Goal: Check status: Check status

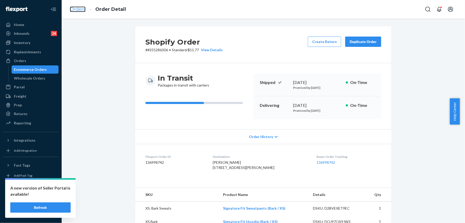
scroll to position [68, 0]
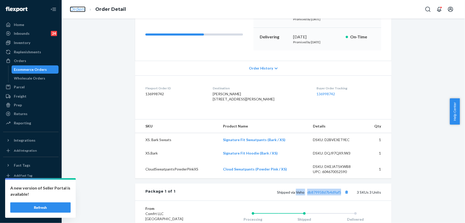
click at [78, 6] on link "Orders" at bounding box center [78, 9] width 16 height 6
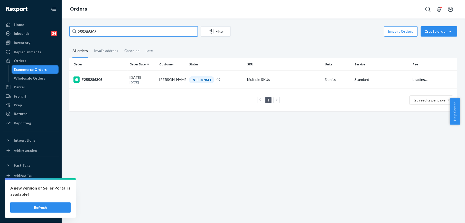
click at [98, 30] on input "255286306" at bounding box center [133, 31] width 128 height 10
paste input "183338"
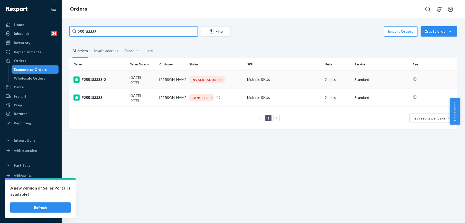
type input "255183338"
click at [90, 80] on div "#255183338-2" at bounding box center [99, 79] width 52 height 6
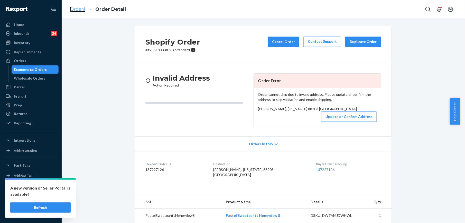
click at [80, 8] on link "Orders" at bounding box center [78, 9] width 16 height 6
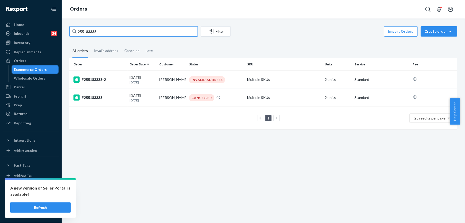
click at [105, 32] on input "255183338" at bounding box center [133, 31] width 128 height 10
paste input "3665302"
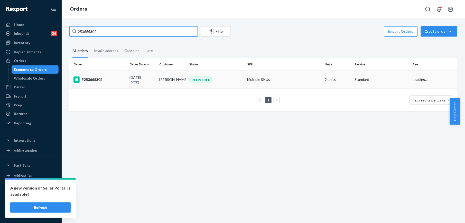
type input "253665302"
click at [97, 78] on div "#253665302" at bounding box center [99, 79] width 52 height 6
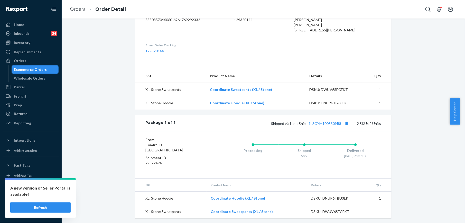
scroll to position [155, 0]
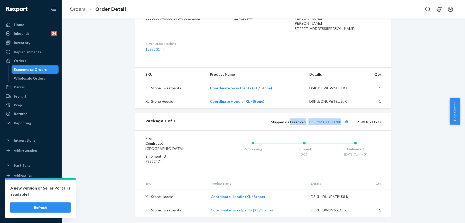
drag, startPoint x: 289, startPoint y: 121, endPoint x: 340, endPoint y: 124, distance: 51.5
click at [340, 124] on div "Shipped via LaserShip 1LSCYM1005309R8 2 SKUs 2 Units" at bounding box center [278, 121] width 206 height 7
copy span "LaserShip 1LSCYM1005309R8"
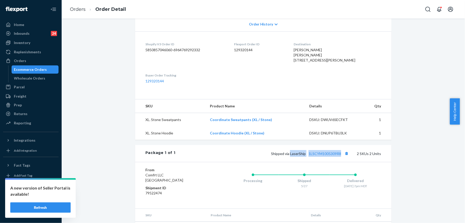
scroll to position [86, 0]
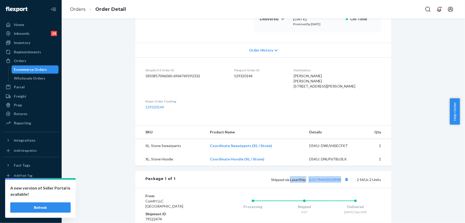
drag, startPoint x: 301, startPoint y: 85, endPoint x: 307, endPoint y: 98, distance: 13.8
click at [307, 98] on dl "Shopify V3 Order ID 5850857046060-6964769292332 Flexport Order ID 129320144 Des…" at bounding box center [263, 88] width 256 height 62
copy span "[STREET_ADDRESS][PERSON_NAME]"
click at [340, 181] on span "Shipped via LaserShip 1LSCYM1005309R8" at bounding box center [310, 179] width 79 height 4
click at [337, 181] on link "1LSCYM1005309R8" at bounding box center [325, 179] width 33 height 4
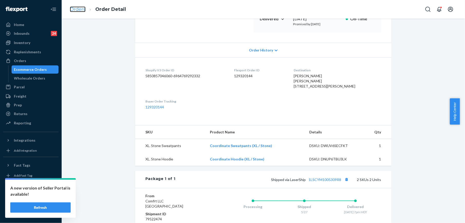
click at [76, 8] on link "Orders" at bounding box center [78, 9] width 16 height 6
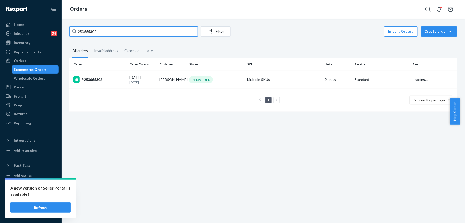
click at [104, 35] on input "253665302" at bounding box center [133, 31] width 128 height 10
paste input "5226845"
type input "255226845"
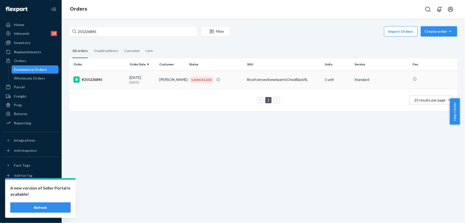
click at [96, 81] on div "#255226845" at bounding box center [99, 79] width 52 height 6
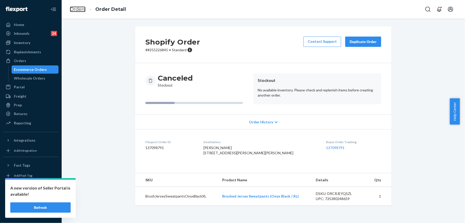
drag, startPoint x: 82, startPoint y: 11, endPoint x: 96, endPoint y: 21, distance: 16.9
click at [82, 11] on link "Orders" at bounding box center [78, 9] width 16 height 6
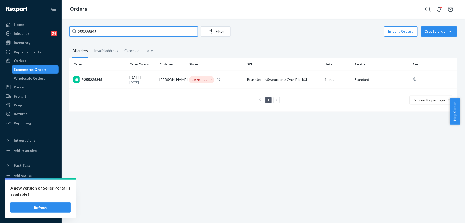
click at [113, 32] on input "255226845" at bounding box center [133, 31] width 128 height 10
paste input "5872"
type input "255258725"
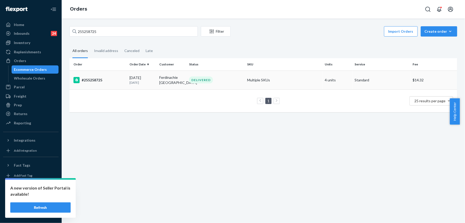
click at [96, 81] on div "#255258725" at bounding box center [99, 80] width 52 height 6
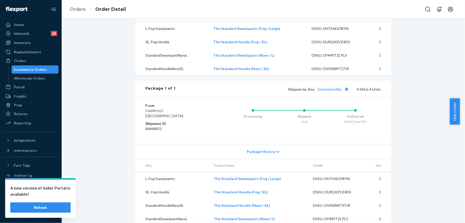
scroll to position [199, 0]
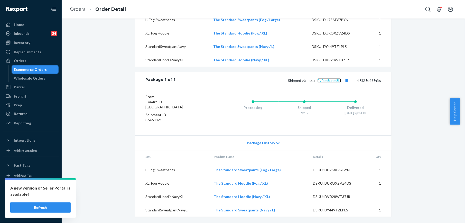
click at [320, 79] on link "2vfxm5pnm8bj" at bounding box center [330, 80] width 24 height 4
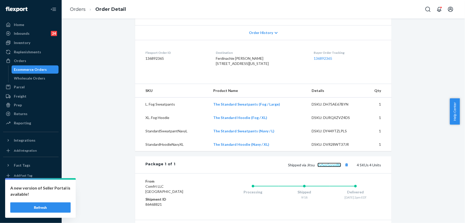
scroll to position [62, 0]
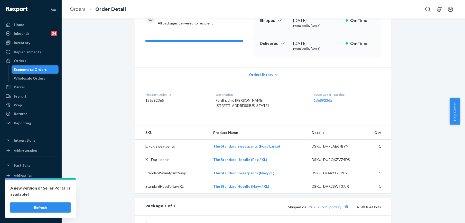
drag, startPoint x: 216, startPoint y: 106, endPoint x: 220, endPoint y: 115, distance: 9.4
click at [220, 107] on span "Ferdinachie [PERSON_NAME] [STREET_ADDRESS][US_STATE]" at bounding box center [242, 103] width 53 height 10
copy span "[STREET_ADDRESS][US_STATE]"
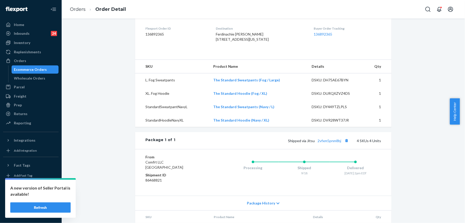
scroll to position [131, 0]
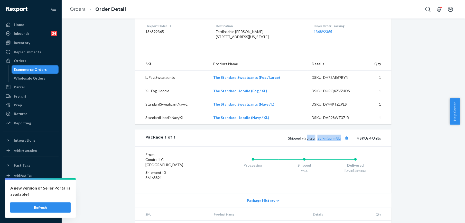
drag, startPoint x: 306, startPoint y: 147, endPoint x: 340, endPoint y: 152, distance: 33.8
click at [340, 141] on div "Shipped via Jitsu 2vfxm5pnm8bj 4 SKUs 4 Units" at bounding box center [278, 137] width 206 height 7
copy span "Jitsu 2vfxm5pnm8bj"
drag, startPoint x: 216, startPoint y: 36, endPoint x: 228, endPoint y: 47, distance: 16.2
click at [228, 47] on dl "Flexport Order ID 136892365 Destination Ferdinachie [PERSON_NAME] [STREET_ADDRE…" at bounding box center [263, 32] width 256 height 39
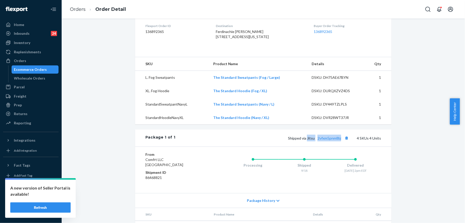
copy span "[STREET_ADDRESS][US_STATE]"
click at [80, 9] on link "Orders" at bounding box center [78, 9] width 16 height 6
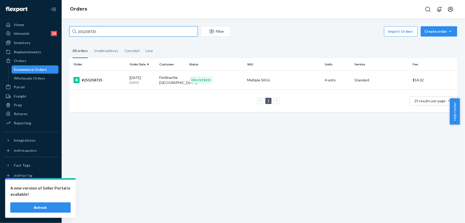
click at [117, 33] on input "255258725" at bounding box center [133, 31] width 128 height 10
paste input "9679"
type input "255296795"
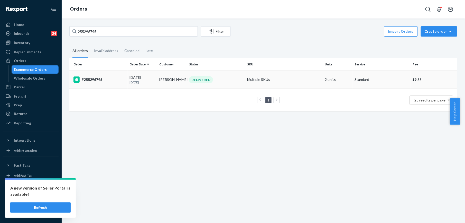
click at [98, 82] on div "#255296795" at bounding box center [99, 79] width 52 height 6
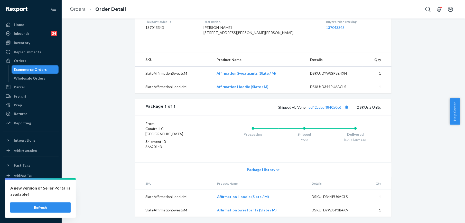
scroll to position [145, 0]
click at [327, 107] on link "ed42adeaff84050c6" at bounding box center [325, 107] width 33 height 4
drag, startPoint x: 80, startPoint y: 9, endPoint x: 89, endPoint y: 23, distance: 16.7
click at [80, 9] on link "Orders" at bounding box center [78, 9] width 16 height 6
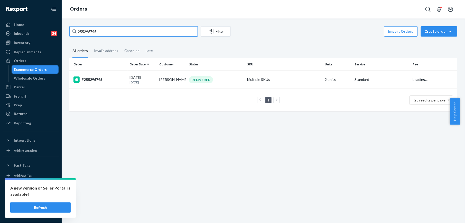
click at [114, 32] on input "255296795" at bounding box center [133, 31] width 128 height 10
paste input "83367"
type input "255283367"
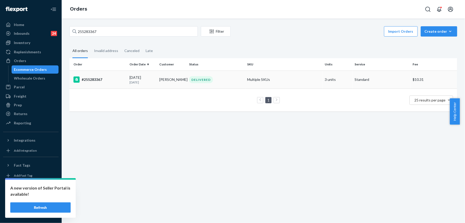
click at [91, 81] on div "#255283367" at bounding box center [99, 79] width 52 height 6
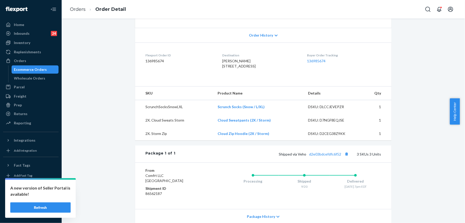
scroll to position [103, 0]
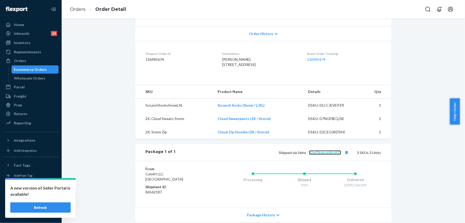
click at [320, 154] on link "d2e03bdcefdfc6f52" at bounding box center [325, 152] width 32 height 4
drag, startPoint x: 297, startPoint y: 162, endPoint x: 339, endPoint y: 163, distance: 41.4
click at [339, 154] on span "Shipped via Veho d2e03bdcefdfc6f52" at bounding box center [314, 152] width 71 height 4
drag, startPoint x: 215, startPoint y: 66, endPoint x: 224, endPoint y: 75, distance: 12.4
click at [224, 67] on div "[PERSON_NAME] [STREET_ADDRESS]" at bounding box center [260, 62] width 77 height 10
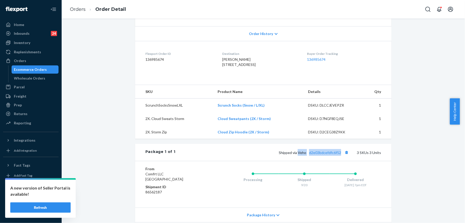
copy span "[STREET_ADDRESS]"
drag, startPoint x: 83, startPoint y: 8, endPoint x: 88, endPoint y: 24, distance: 16.1
click at [83, 8] on link "Orders" at bounding box center [78, 9] width 16 height 6
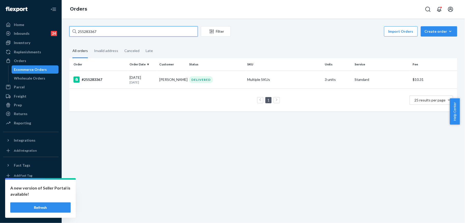
click at [106, 30] on input "255283367" at bounding box center [133, 31] width 128 height 10
paste input "111435"
type input "255111435"
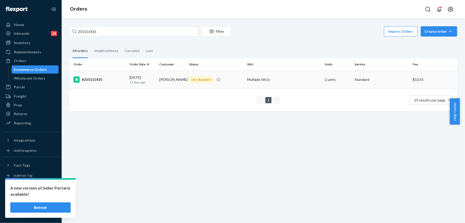
click at [87, 81] on div "#255111435" at bounding box center [99, 79] width 52 height 6
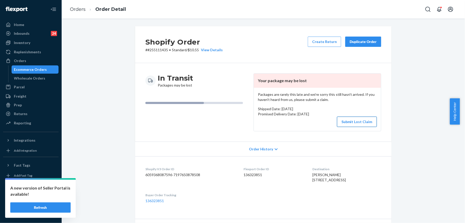
click at [340, 123] on button "Submit Lost Claim" at bounding box center [357, 121] width 40 height 10
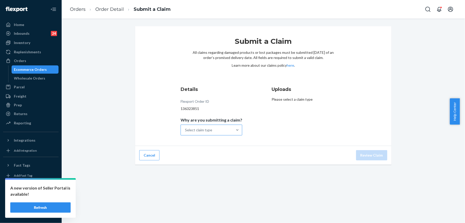
click at [219, 131] on div "Select claim type" at bounding box center [207, 130] width 52 height 10
click at [186, 131] on input "Why are you submitting a claim? Select claim type" at bounding box center [185, 129] width 1 height 5
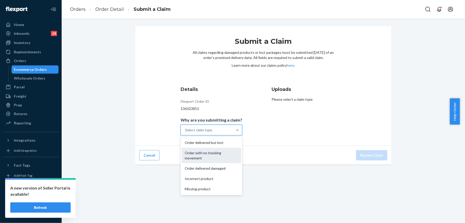
click at [211, 156] on div "Order with no tracking movement" at bounding box center [212, 154] width 60 height 15
click at [186, 132] on input "Why are you submitting a claim? option Order with no tracking movement focused,…" at bounding box center [185, 129] width 1 height 5
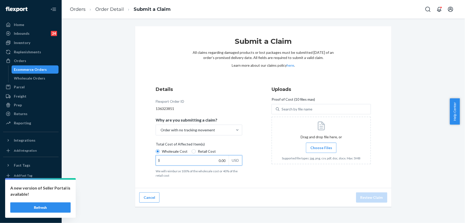
click at [217, 160] on input "0.00" at bounding box center [192, 160] width 73 height 10
type input "79.00"
click at [316, 145] on span "Choose Files" at bounding box center [321, 147] width 22 height 5
click at [321, 145] on input "Choose Files" at bounding box center [321, 148] width 0 height 6
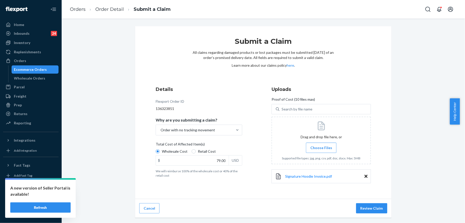
click at [316, 145] on span "Choose Files" at bounding box center [321, 147] width 22 height 5
click at [321, 145] on input "Choose Files" at bounding box center [321, 148] width 0 height 6
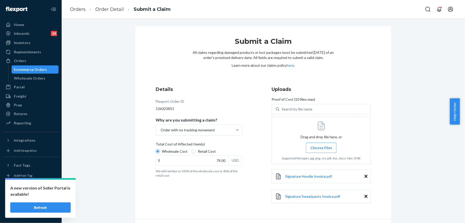
scroll to position [15, 0]
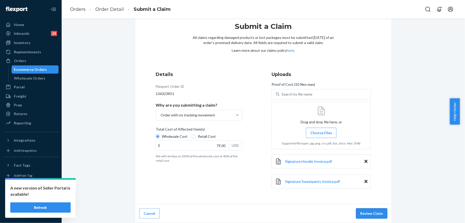
click at [371, 213] on button "Review Claim" at bounding box center [371, 213] width 31 height 10
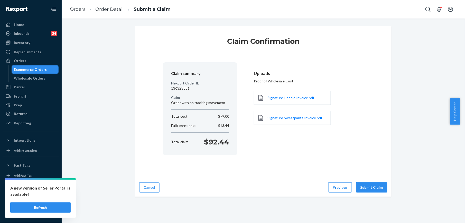
scroll to position [0, 0]
click at [368, 188] on button "Submit Claim" at bounding box center [371, 187] width 31 height 10
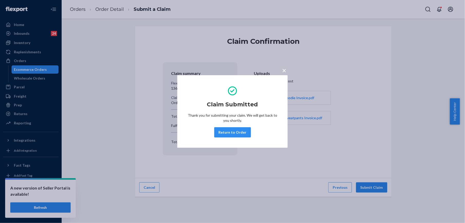
click at [76, 7] on div "× Claim Submitted Thank you for submitting your claim. We will get back to you …" at bounding box center [232, 111] width 465 height 223
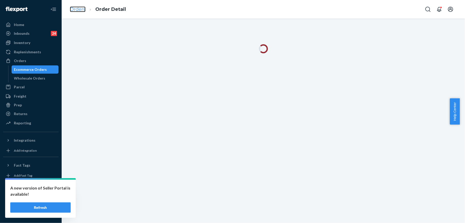
click at [79, 10] on link "Orders" at bounding box center [78, 9] width 16 height 6
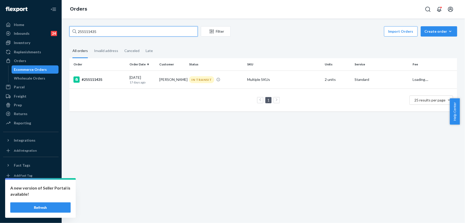
click at [115, 29] on input "255111435" at bounding box center [133, 31] width 128 height 10
click at [114, 27] on input "255111435" at bounding box center [133, 31] width 128 height 10
paste input "331597"
type input "255331597"
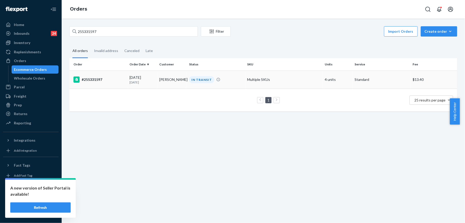
click at [89, 77] on div "#255331597" at bounding box center [99, 79] width 52 height 6
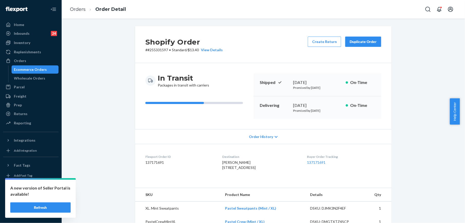
scroll to position [103, 0]
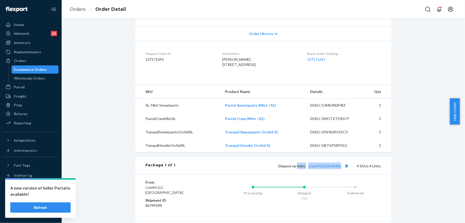
drag, startPoint x: 295, startPoint y: 175, endPoint x: 340, endPoint y: 178, distance: 44.8
click at [340, 168] on span "Shipped via Veho c5aa741236fa0848a" at bounding box center [314, 165] width 72 height 4
copy span "Veho c5aa741236fa0848a"
click at [71, 9] on link "Orders" at bounding box center [78, 9] width 16 height 6
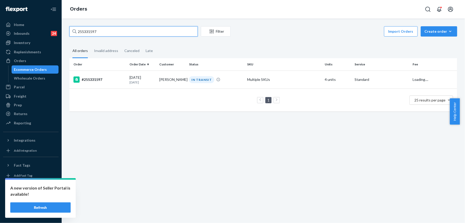
click at [104, 30] on input "255331597" at bounding box center [133, 31] width 128 height 10
paste input "53214"
click at [84, 32] on input "255353214" at bounding box center [133, 31] width 128 height 10
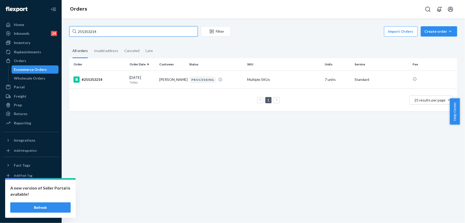
click at [84, 32] on input "255353214" at bounding box center [133, 31] width 128 height 10
paste input "267721"
type input "255267721"
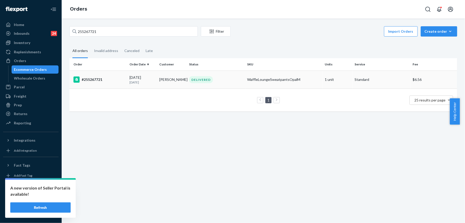
click at [89, 79] on div "#255267721" at bounding box center [99, 79] width 52 height 6
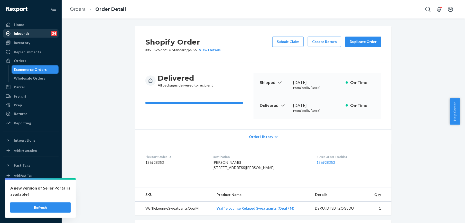
drag, startPoint x: 28, startPoint y: 43, endPoint x: 51, endPoint y: 35, distance: 24.4
click at [28, 43] on div "Inventory" at bounding box center [22, 42] width 16 height 5
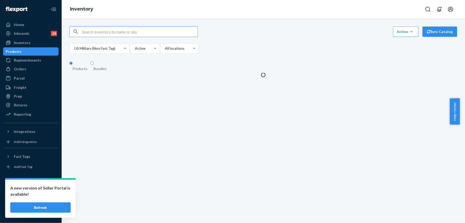
click at [82, 32] on input "text" at bounding box center [140, 31] width 116 height 10
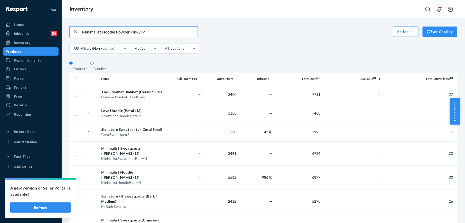
type input "Minimalist Hoodie Powder Pink / M"
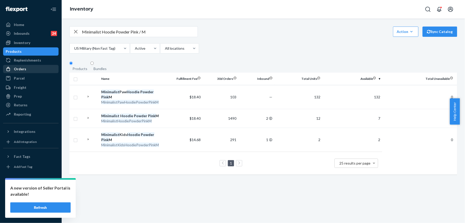
click at [22, 66] on div "Orders" at bounding box center [20, 68] width 12 height 5
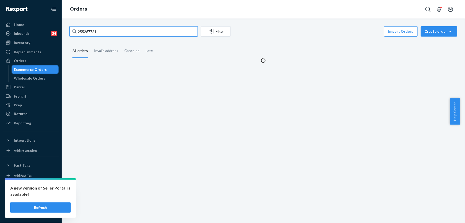
click at [87, 30] on input "255267721" at bounding box center [133, 31] width 128 height 10
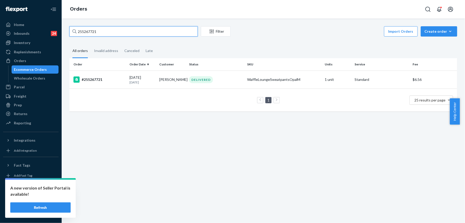
click at [87, 30] on input "255267721" at bounding box center [133, 31] width 128 height 10
paste input "353405"
click at [89, 31] on input "255353405" at bounding box center [133, 31] width 128 height 10
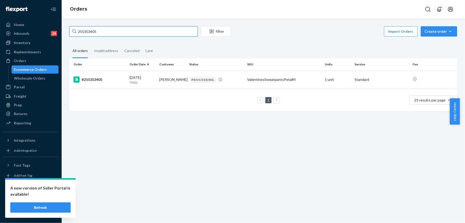
paste input "2957025"
type input "252957025"
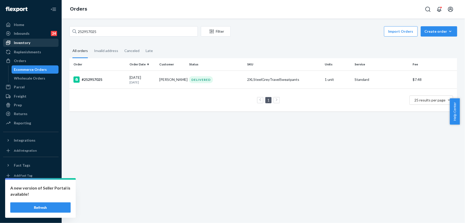
click at [29, 43] on div "Inventory" at bounding box center [22, 42] width 16 height 5
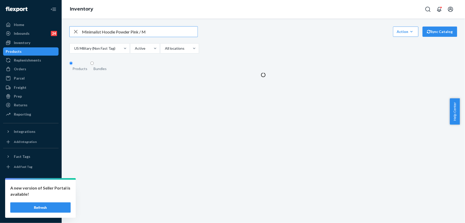
click at [76, 32] on icon "button" at bounding box center [76, 31] width 6 height 10
click at [90, 33] on input "text" at bounding box center [140, 31] width 116 height 10
paste input "Travel Essentials Zip Hoodie - Pre-Order Steel Grey / 2X"
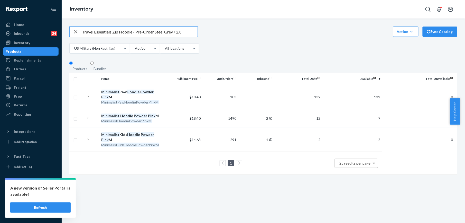
drag, startPoint x: 134, startPoint y: 34, endPoint x: 154, endPoint y: 35, distance: 20.1
click at [154, 35] on input "Travel Essentials Zip Hoodie - Pre-Order Steel Grey / 2X" at bounding box center [140, 31] width 116 height 10
type input "Travel Essentials Zip Hoodie Steel Grey / 2X"
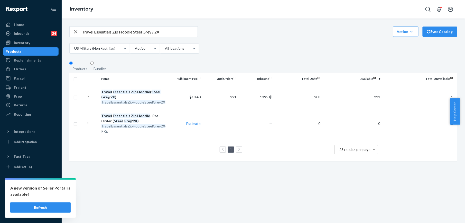
click at [76, 32] on icon "button" at bounding box center [76, 31] width 6 height 10
click at [94, 32] on input "text" at bounding box center [140, 31] width 116 height 10
paste input "AllDayJersey™ Jogger Onyx Black / M"
type input "AllDayJersey™ Jogger Onyx Black / M"
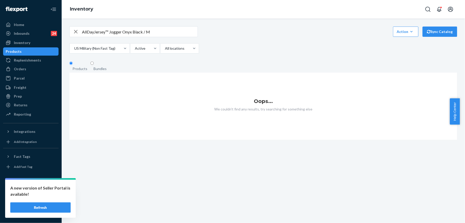
click at [74, 33] on icon "button" at bounding box center [76, 31] width 6 height 10
click at [87, 35] on input "text" at bounding box center [140, 31] width 116 height 10
paste input "BrushJerseySweatpantsOnyxBlackM"
click at [93, 33] on input "BrushJerseySweatpantsOnyxBlackM" at bounding box center [140, 31] width 116 height 10
click at [105, 33] on input "Brush JerseySweatpantsOnyxBlackM" at bounding box center [140, 31] width 116 height 10
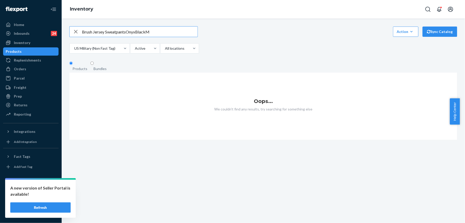
click at [127, 34] on input "Brush Jersey SweatpantsOnyxBlackM" at bounding box center [140, 31] width 116 height 10
click at [147, 34] on input "Brush Jersey Sweatpants OnyxBlackM" at bounding box center [140, 31] width 116 height 10
click at [137, 35] on input "Brush Jersey Sweatpants OnyxBlack M" at bounding box center [140, 31] width 116 height 10
click at [177, 31] on input "Brush Jersey Sweatpants Onyx Black M" at bounding box center [140, 31] width 116 height 10
type input "Brush Jersey Sweatpants Onyx Black M"
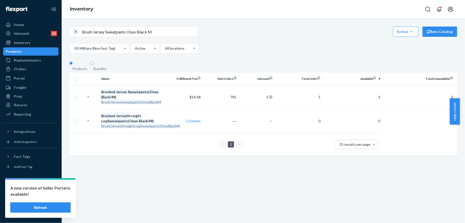
click at [78, 32] on icon "button" at bounding box center [76, 31] width 6 height 10
click at [98, 32] on input "text" at bounding box center [140, 31] width 116 height 10
paste input "BrushJerseySweatpantsOnyxBlackM"
click at [93, 33] on input "BrushJerseySweatpantsOnyxBlackM" at bounding box center [140, 31] width 116 height 10
click at [105, 33] on input "Brush JerseySweatpantsOnyxBlackM" at bounding box center [140, 31] width 116 height 10
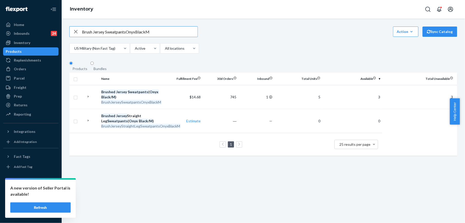
click at [127, 33] on input "Brush Jersey SweatpantsOnyxBlackM" at bounding box center [140, 31] width 116 height 10
click at [138, 32] on input "Brush Jersey Sweatpants OnyxBlackM" at bounding box center [140, 31] width 116 height 10
click at [147, 34] on input "Brush Jersey Sweatpants Onyx BlackM" at bounding box center [140, 31] width 116 height 10
click at [116, 35] on input "Brush Jersey Sweatpants Onyx Black M" at bounding box center [140, 31] width 116 height 10
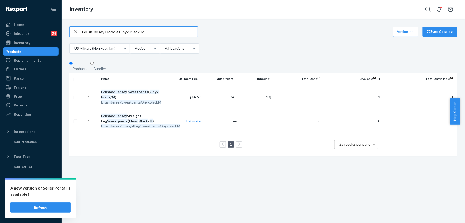
type input "Brush Jersey Hoodie Onyx Black M"
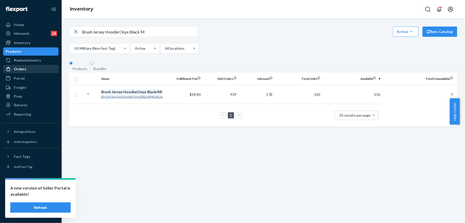
click at [20, 68] on div "Orders" at bounding box center [20, 68] width 12 height 5
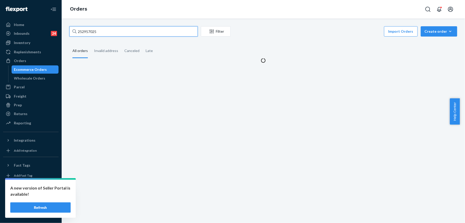
click at [91, 35] on input "252957025" at bounding box center [133, 31] width 128 height 10
paste input "5201821"
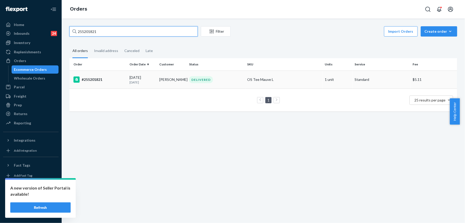
type input "255201821"
click at [96, 80] on div "#255201821" at bounding box center [99, 79] width 52 height 6
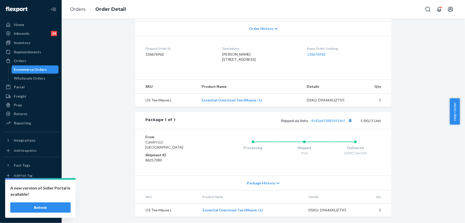
scroll to position [119, 0]
click at [318, 120] on link "4143a4138854914cf" at bounding box center [328, 120] width 34 height 4
drag, startPoint x: 298, startPoint y: 120, endPoint x: 345, endPoint y: 123, distance: 46.9
click at [345, 123] on span "Shipped via Veho 4143a4138854914cf" at bounding box center [317, 120] width 73 height 4
copy span "Veho 4143a4138854914cf"
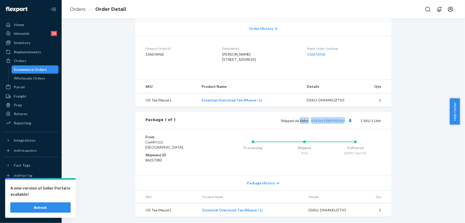
drag, startPoint x: 216, startPoint y: 49, endPoint x: 232, endPoint y: 60, distance: 19.8
click at [232, 60] on dl "Flexport Order ID 136676962 Destination [PERSON_NAME] [STREET_ADDRESS] US Buyer…" at bounding box center [263, 55] width 256 height 39
copy span "[STREET_ADDRESS]"
click at [82, 12] on li "Orders" at bounding box center [78, 9] width 16 height 7
click at [82, 10] on link "Orders" at bounding box center [78, 9] width 16 height 6
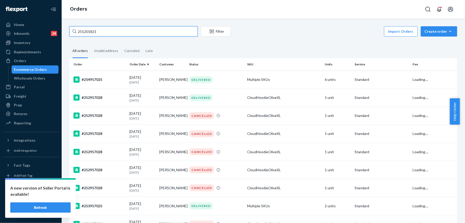
click at [99, 29] on input "255201821" at bounding box center [133, 31] width 128 height 10
paste input "49867"
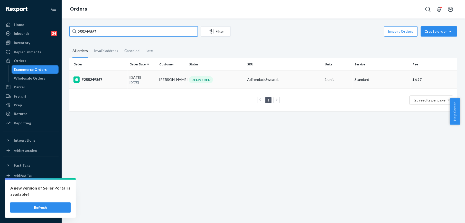
type input "255249867"
click at [88, 80] on div "#255249867" at bounding box center [99, 79] width 52 height 6
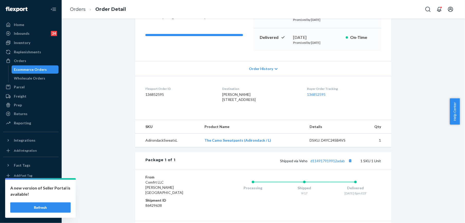
scroll to position [68, 0]
click at [313, 162] on link "d114917919912adab" at bounding box center [327, 160] width 34 height 4
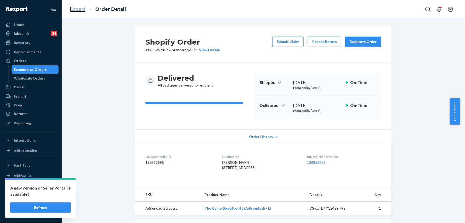
click at [82, 8] on link "Orders" at bounding box center [78, 9] width 16 height 6
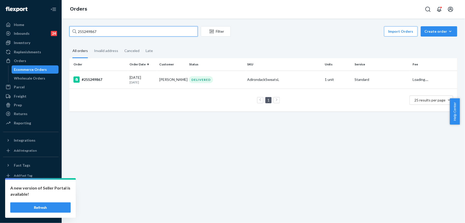
click at [93, 30] on input "255249867" at bounding box center [133, 31] width 128 height 10
paste input "353181"
type input "255353181"
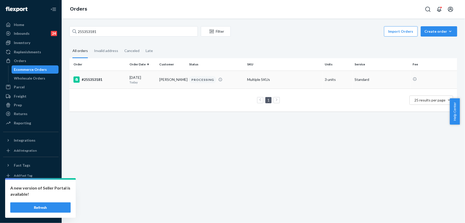
click at [96, 80] on div "#255353181" at bounding box center [99, 79] width 52 height 6
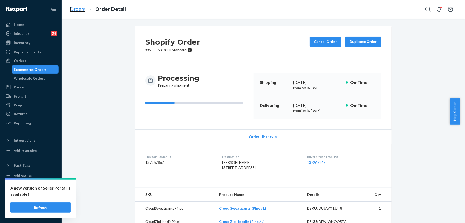
click at [75, 11] on link "Orders" at bounding box center [78, 9] width 16 height 6
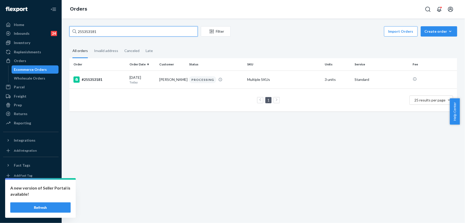
click at [104, 30] on input "255353181" at bounding box center [133, 31] width 128 height 10
click at [98, 79] on div "#255353181" at bounding box center [99, 79] width 52 height 6
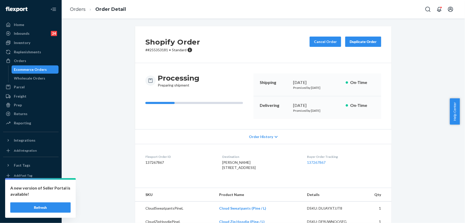
click at [57, 204] on button "Refresh" at bounding box center [40, 207] width 60 height 10
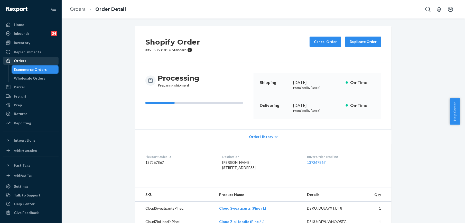
click at [23, 60] on div "Orders" at bounding box center [20, 60] width 12 height 5
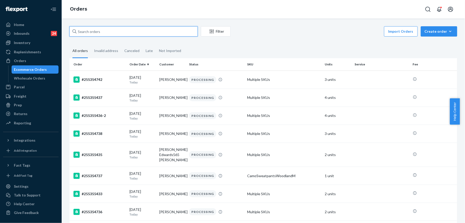
click at [116, 32] on input "text" at bounding box center [133, 31] width 128 height 10
paste input "255353181"
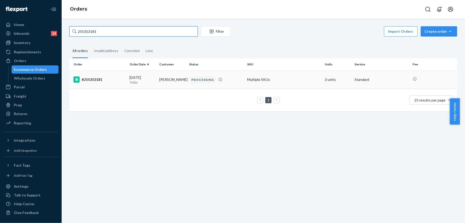
type input "255353181"
click at [86, 79] on div "#255353181" at bounding box center [99, 79] width 52 height 6
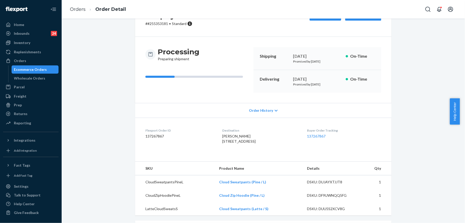
scroll to position [34, 0]
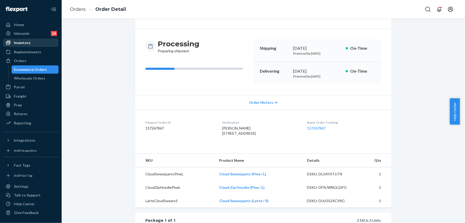
click at [21, 44] on div "Inventory" at bounding box center [22, 42] width 16 height 5
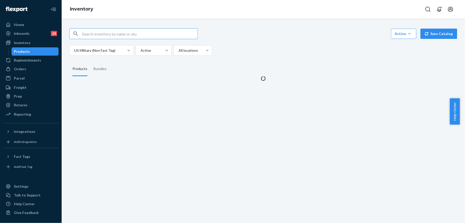
click at [86, 35] on input "text" at bounding box center [140, 34] width 116 height 10
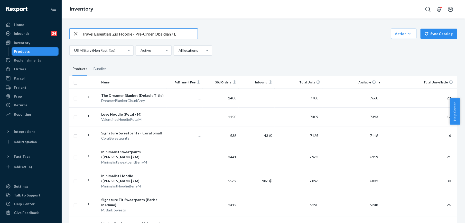
drag, startPoint x: 134, startPoint y: 35, endPoint x: 155, endPoint y: 35, distance: 21.1
click at [155, 35] on input "Travel Essentials Zip Hoodie - Pre-Order Obsidian / L" at bounding box center [140, 34] width 116 height 10
type input "Travel Essentials Zip Hoodie Obsidian / L"
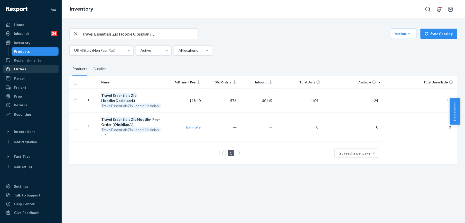
click at [25, 69] on div "Orders" at bounding box center [20, 68] width 12 height 5
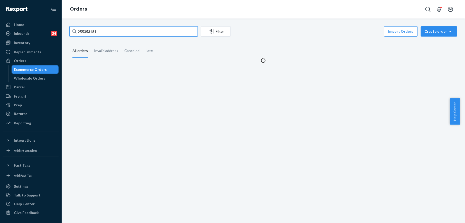
click at [100, 33] on input "255353181" at bounding box center [133, 31] width 128 height 10
click at [98, 34] on input "255353181" at bounding box center [133, 31] width 128 height 10
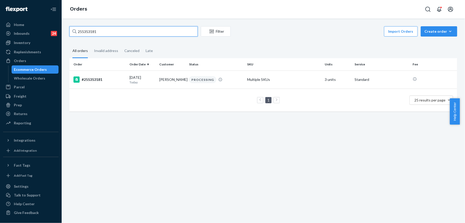
click at [98, 34] on input "255353181" at bounding box center [133, 31] width 128 height 10
paste input "04859"
type input "255304859"
click at [89, 81] on div "#255304859" at bounding box center [99, 79] width 52 height 6
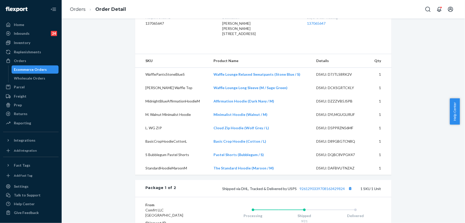
scroll to position [240, 0]
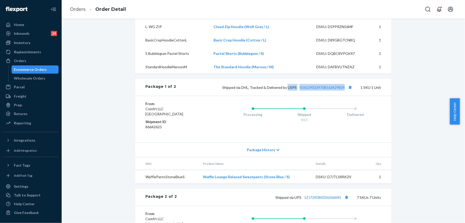
drag, startPoint x: 286, startPoint y: 98, endPoint x: 343, endPoint y: 102, distance: 57.5
click at [344, 90] on div "Shipped via DHL, Tracked & Delivered by USPS 9261290339708163429824 1 SKU 1 Unit" at bounding box center [278, 87] width 205 height 7
copy span "USPS 9261290339708163429824"
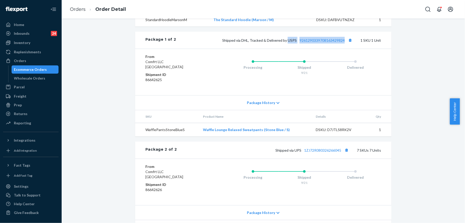
scroll to position [342, 0]
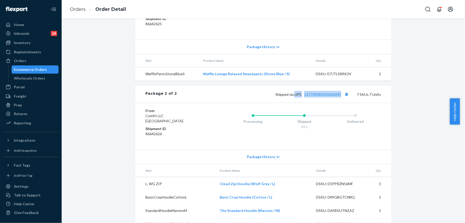
drag, startPoint x: 293, startPoint y: 105, endPoint x: 340, endPoint y: 105, distance: 47.3
click at [340, 96] on span "Shipped via UPS 1ZJ72R080326266045" at bounding box center [312, 94] width 75 height 4
copy span "UPS 1ZJ72R080326266045"
click at [77, 8] on link "Orders" at bounding box center [78, 9] width 16 height 6
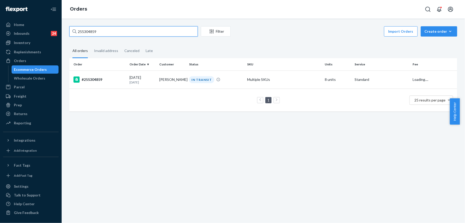
click at [111, 30] on input "255304859" at bounding box center [133, 31] width 128 height 10
click at [110, 29] on input "255304859" at bounding box center [133, 31] width 128 height 10
paste input "4872695"
type input "254872695"
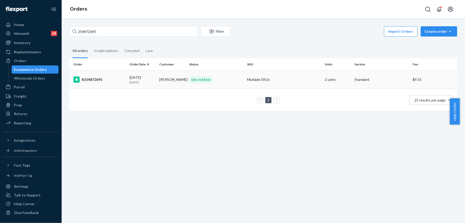
click at [87, 81] on div "#254872695" at bounding box center [99, 79] width 52 height 6
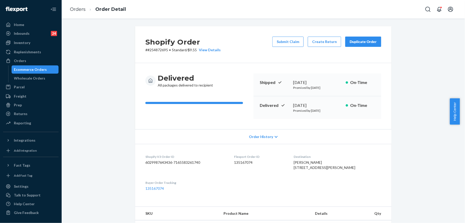
scroll to position [171, 0]
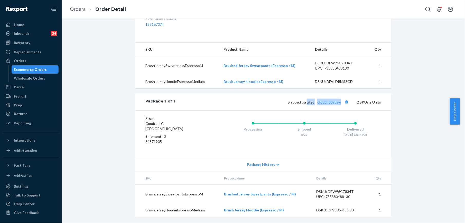
drag, startPoint x: 307, startPoint y: 106, endPoint x: 341, endPoint y: 106, distance: 34.2
click at [341, 104] on span "Shipped via Jitsu cfu3bh88s8sw" at bounding box center [319, 102] width 62 height 4
copy span "Jitsu cfu3bh88s8sw"
click at [251, 105] on div "Shipped via Jitsu cfu3bh88s8sw 2 SKUs 2 Units" at bounding box center [278, 101] width 206 height 7
drag, startPoint x: 306, startPoint y: 105, endPoint x: 340, endPoint y: 107, distance: 34.5
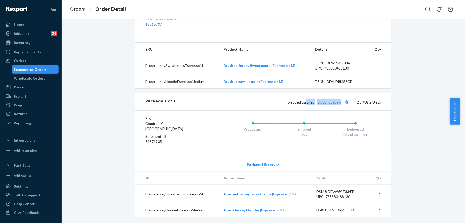
click at [340, 105] on div "Shipped via Jitsu cfu3bh88s8sw 2 SKUs 2 Units" at bounding box center [278, 101] width 206 height 7
copy span "Jitsu cfu3bh88s8sw"
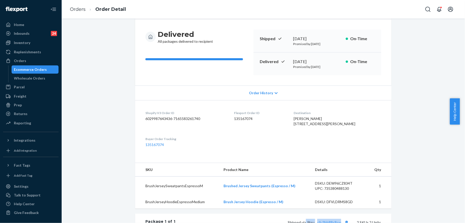
scroll to position [34, 0]
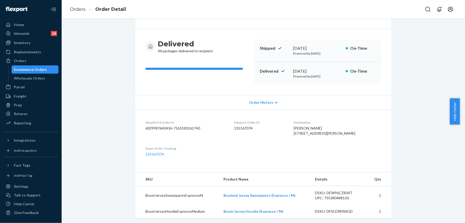
drag, startPoint x: 296, startPoint y: 132, endPoint x: 302, endPoint y: 147, distance: 16.1
click at [302, 147] on dl "Shopify V3 Order ID 6029987643436-7165583261740 Flexport Order ID 135167074 Des…" at bounding box center [263, 137] width 256 height 57
copy span "3009 Hartley Cove Ave North Las Vegas, NV 89081-6500 US"
